Goal: Task Accomplishment & Management: Manage account settings

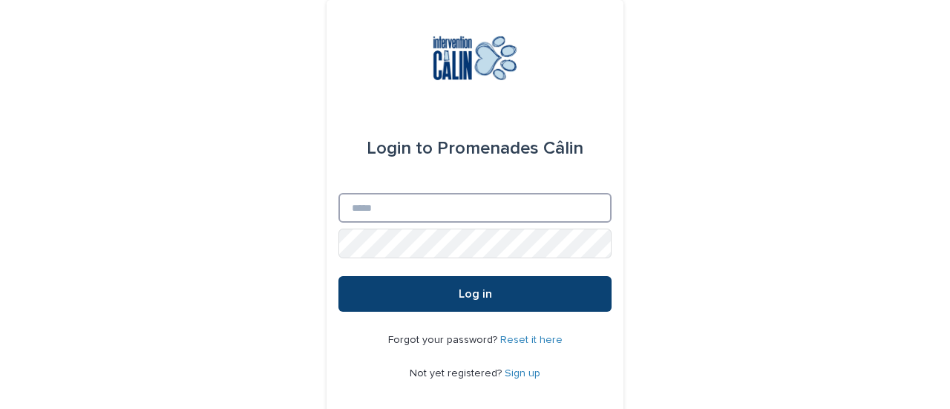
type input "**********"
click at [494, 297] on button "Log in" at bounding box center [475, 294] width 273 height 36
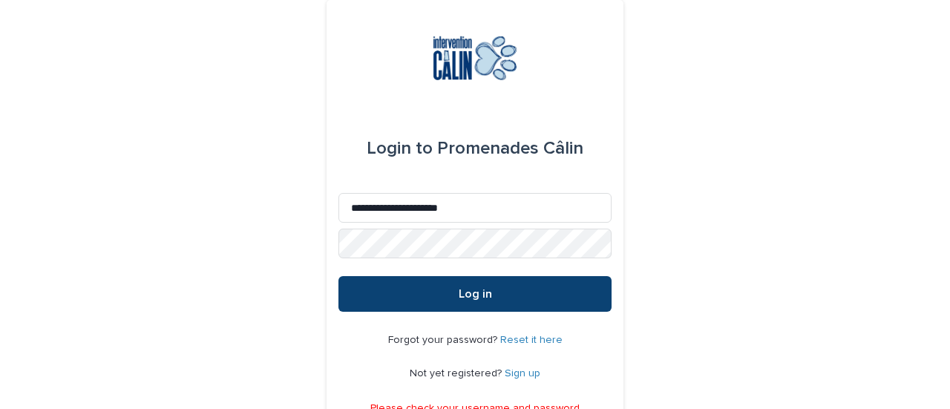
click at [532, 298] on button "Log in" at bounding box center [475, 294] width 273 height 36
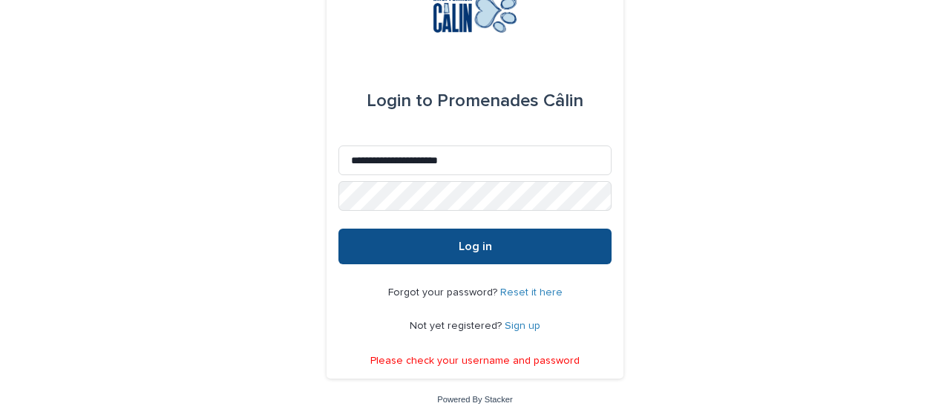
scroll to position [59, 0]
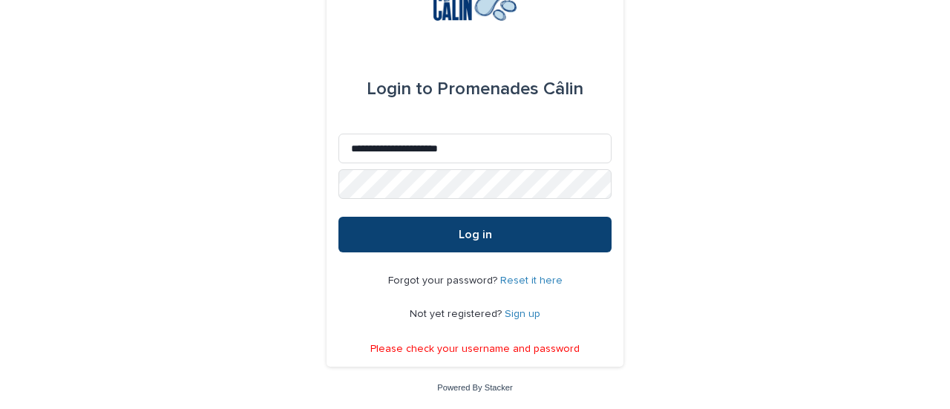
click at [533, 225] on button "Log in" at bounding box center [475, 235] width 273 height 36
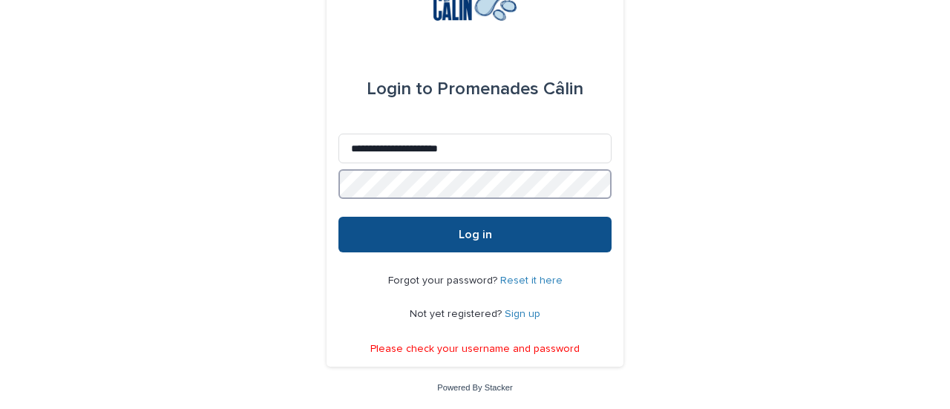
click at [327, 189] on div "**********" at bounding box center [475, 154] width 297 height 426
click at [339, 217] on button "Log in" at bounding box center [475, 235] width 273 height 36
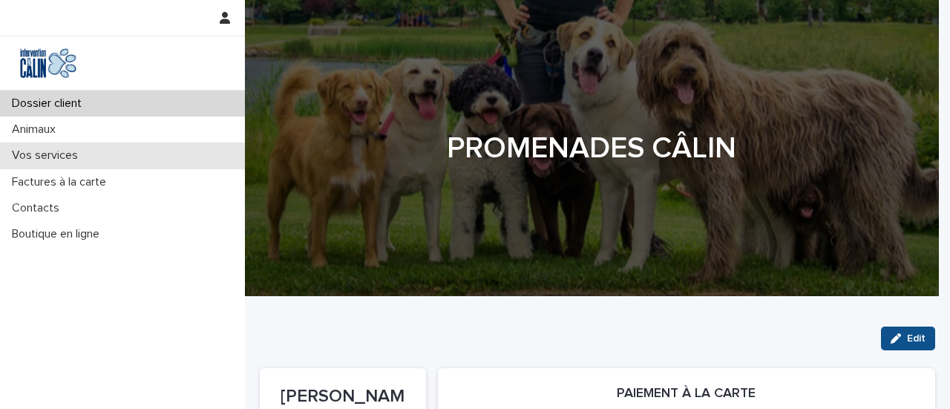
click at [45, 155] on p "Vos services" at bounding box center [48, 155] width 84 height 14
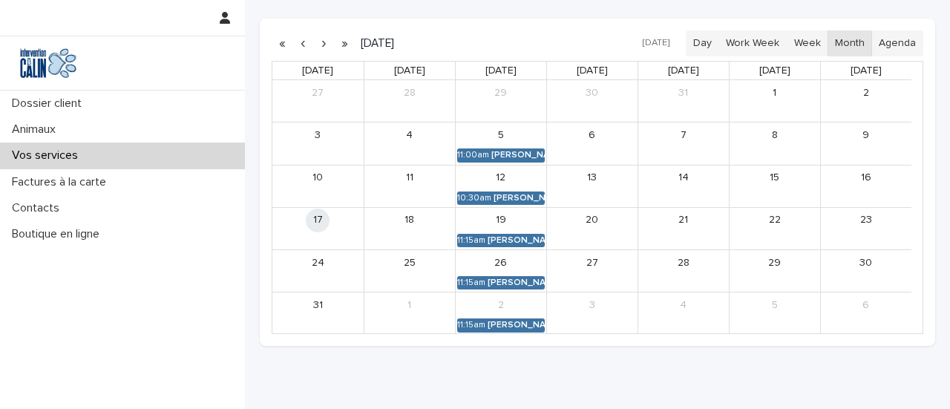
scroll to position [403, 0]
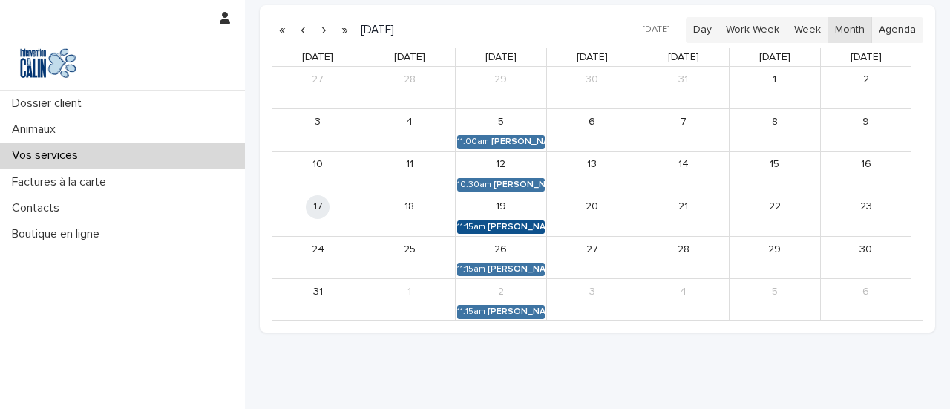
click at [503, 222] on div "Billie (3) carrier" at bounding box center [516, 227] width 57 height 10
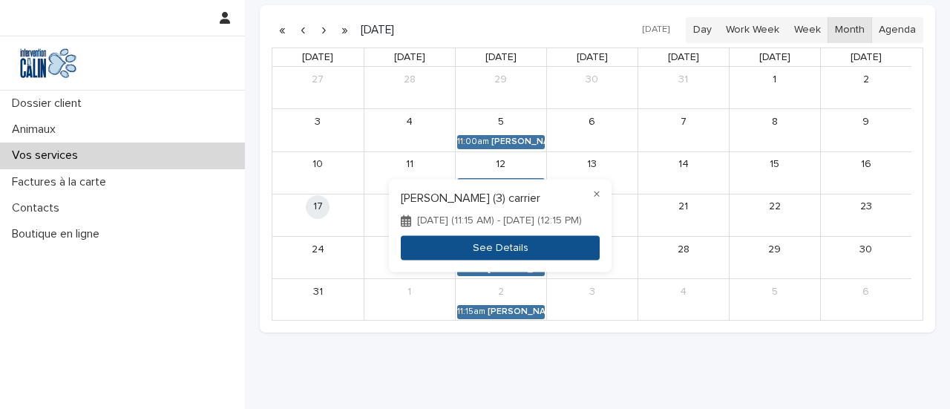
click at [501, 246] on button "See Details" at bounding box center [500, 248] width 199 height 24
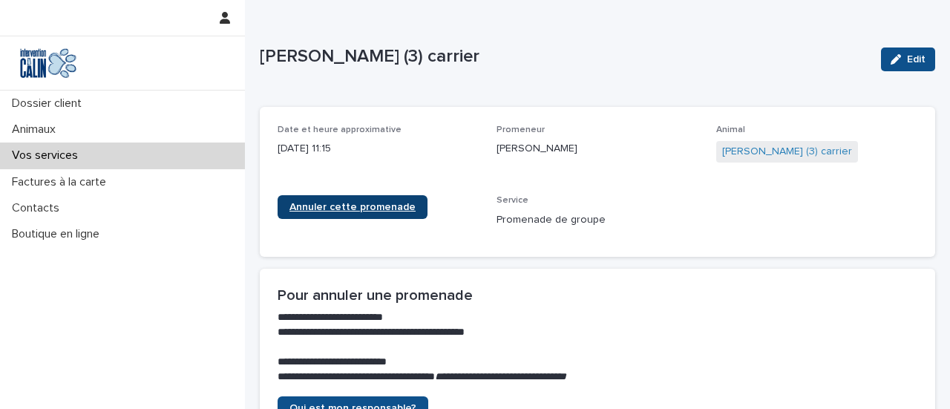
click at [402, 211] on span "Annuler cette promenade" at bounding box center [353, 207] width 126 height 10
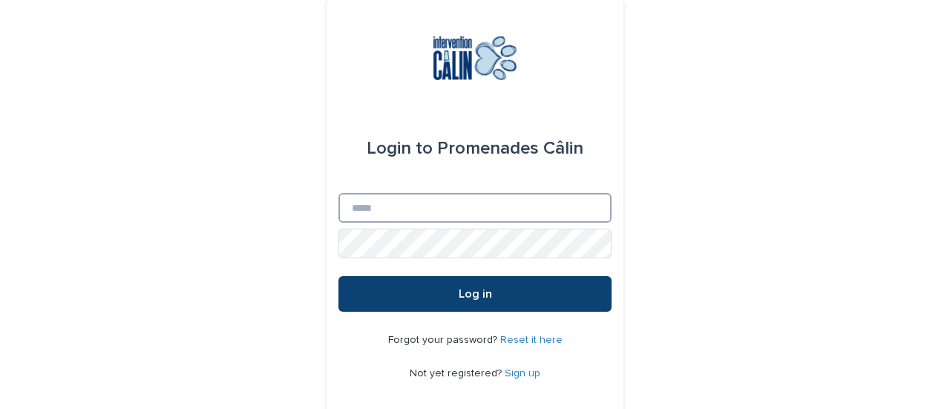
type input "**********"
click at [490, 298] on button "Log in" at bounding box center [475, 294] width 273 height 36
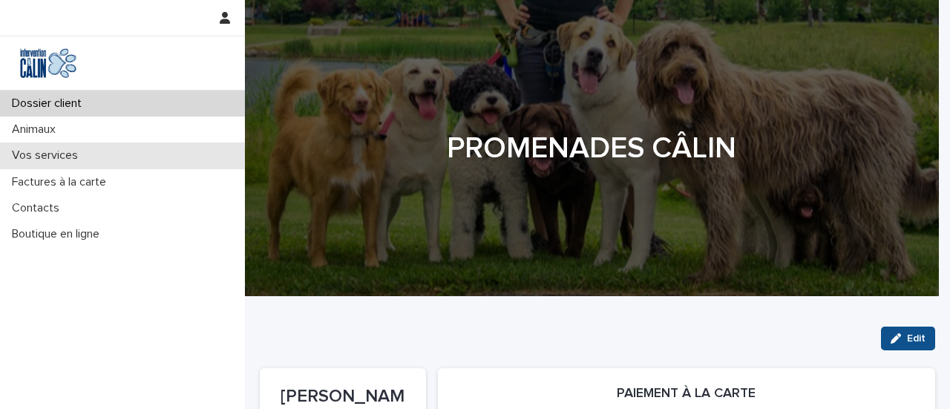
click at [56, 157] on p "Vos services" at bounding box center [48, 155] width 84 height 14
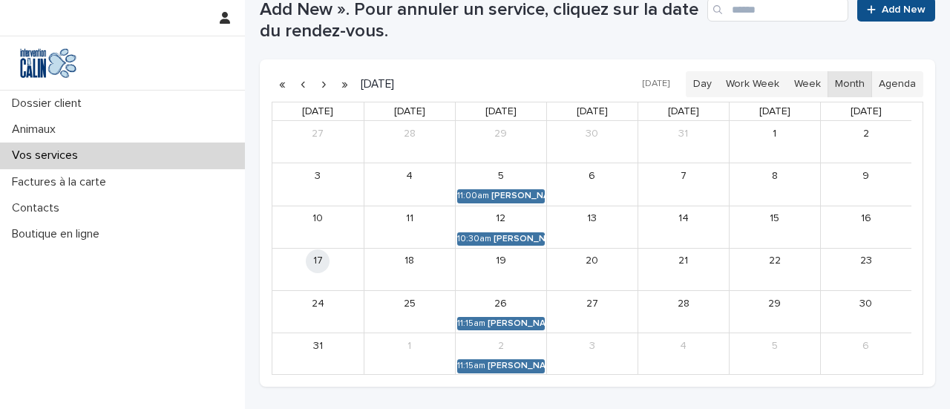
scroll to position [365, 0]
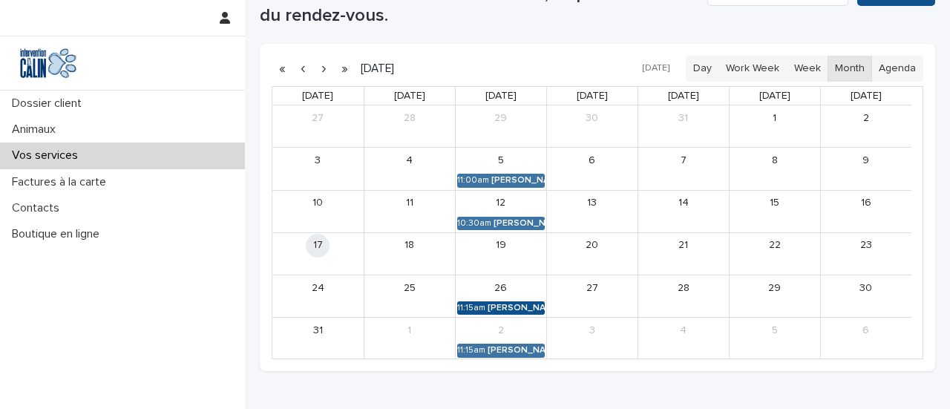
click at [514, 307] on div "Billie (3) carrier" at bounding box center [516, 308] width 57 height 10
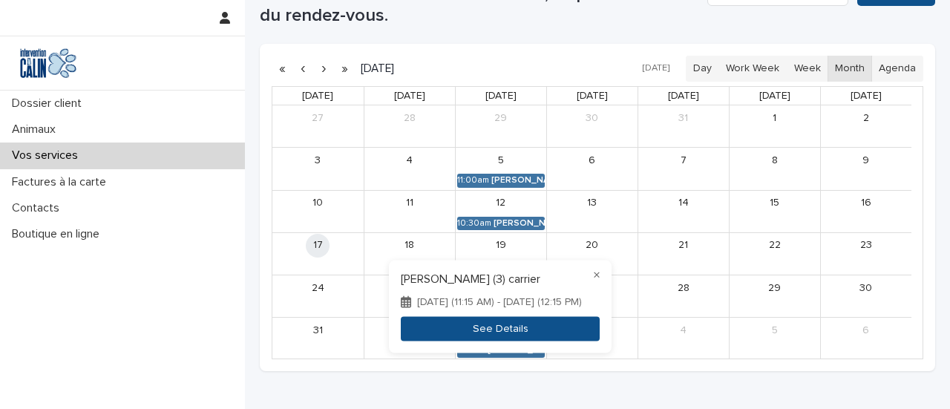
click at [512, 333] on button "See Details" at bounding box center [500, 329] width 199 height 24
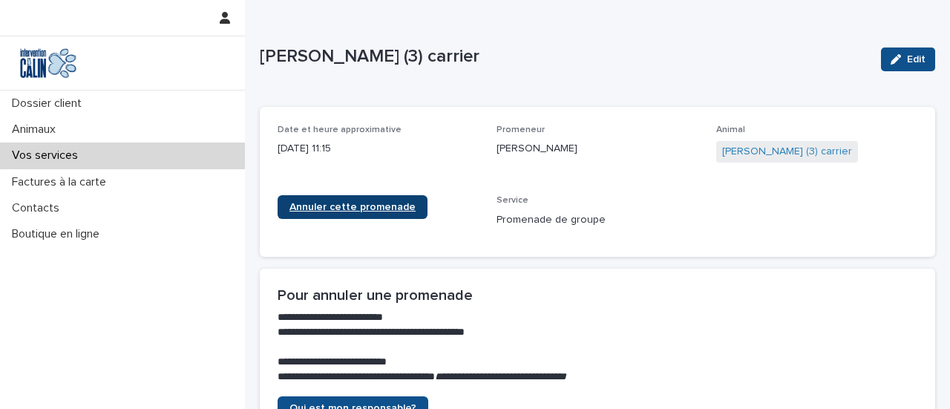
click at [398, 203] on span "Annuler cette promenade" at bounding box center [353, 207] width 126 height 10
